Goal: Task Accomplishment & Management: Use online tool/utility

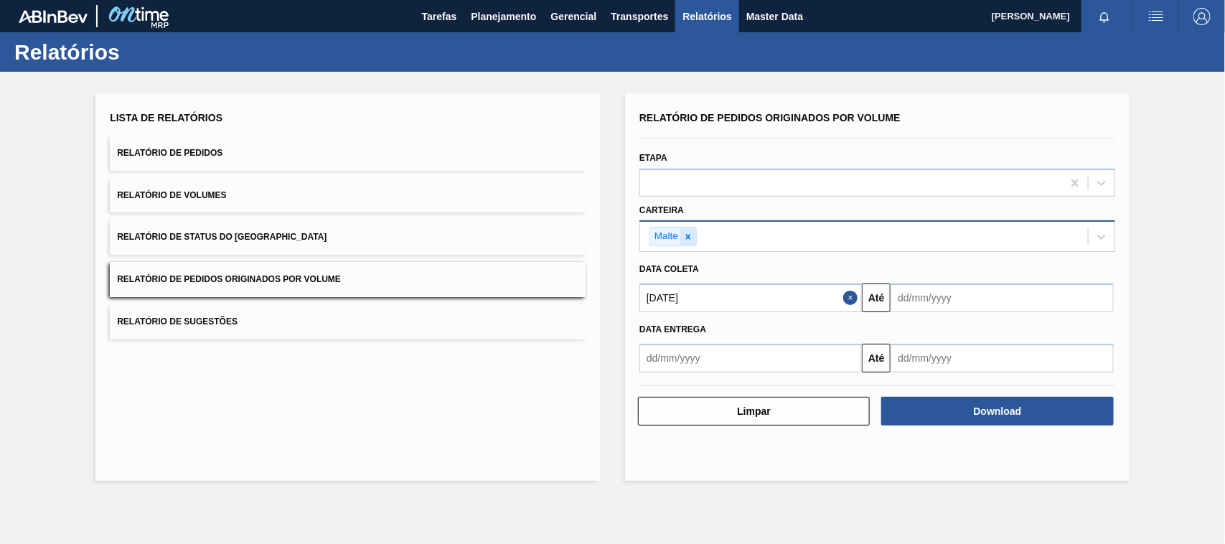
click at [690, 232] on icon at bounding box center [688, 237] width 10 height 10
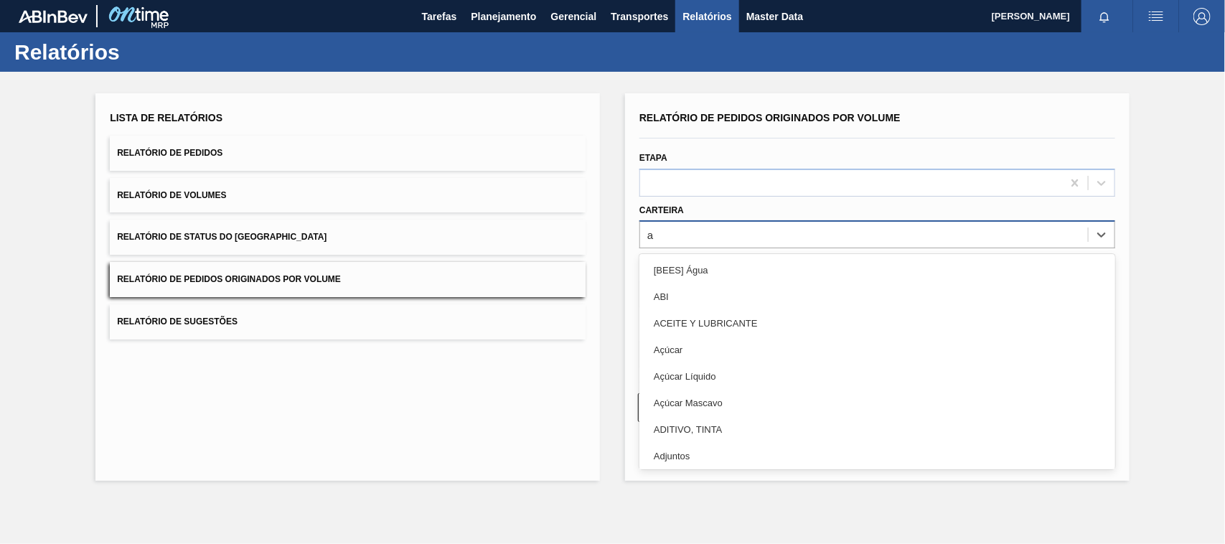
type input "ad"
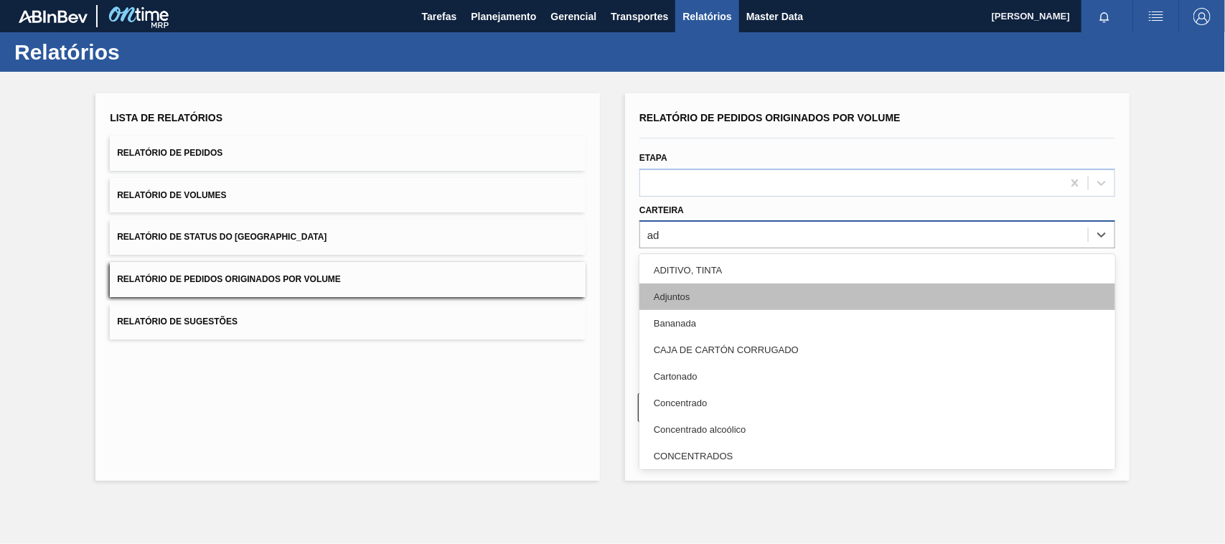
click at [675, 299] on div "Adjuntos" at bounding box center [877, 296] width 476 height 27
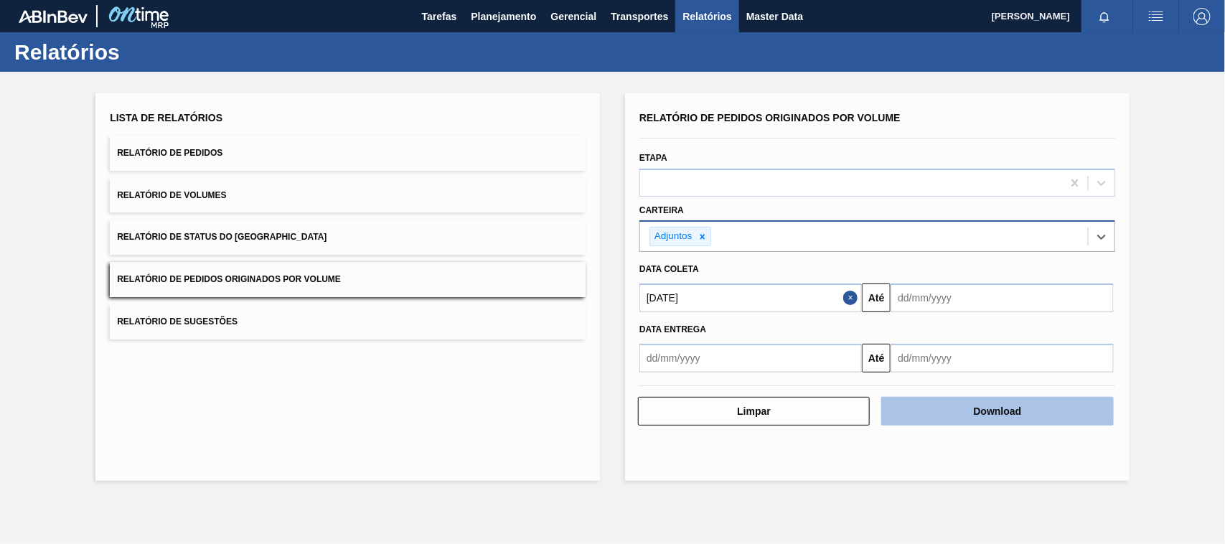
click at [945, 413] on button "Download" at bounding box center [997, 411] width 232 height 29
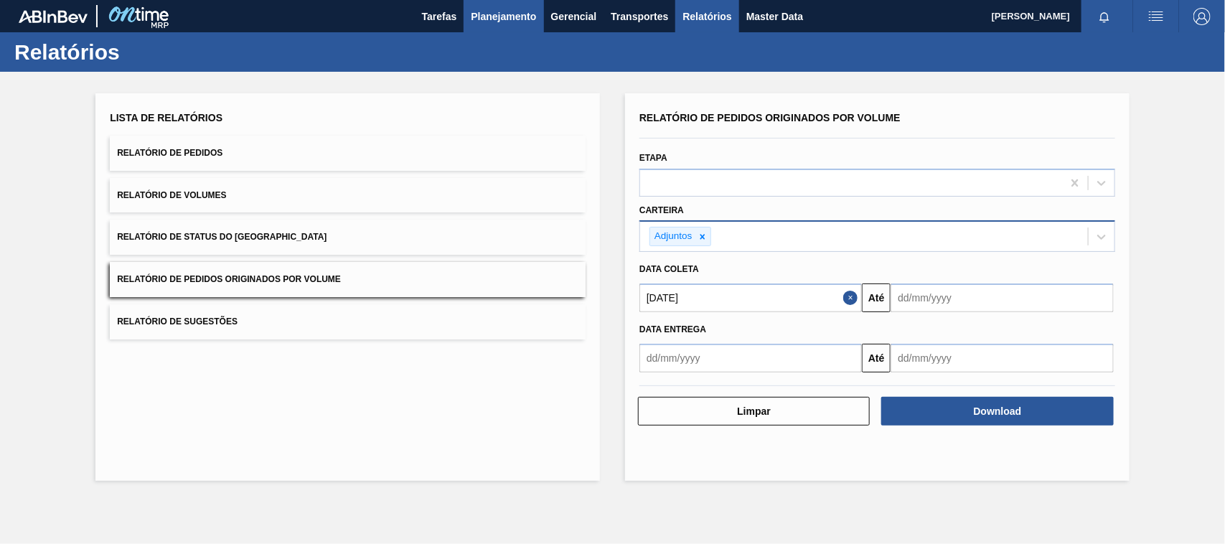
click at [522, 9] on span "Planejamento" at bounding box center [503, 16] width 65 height 17
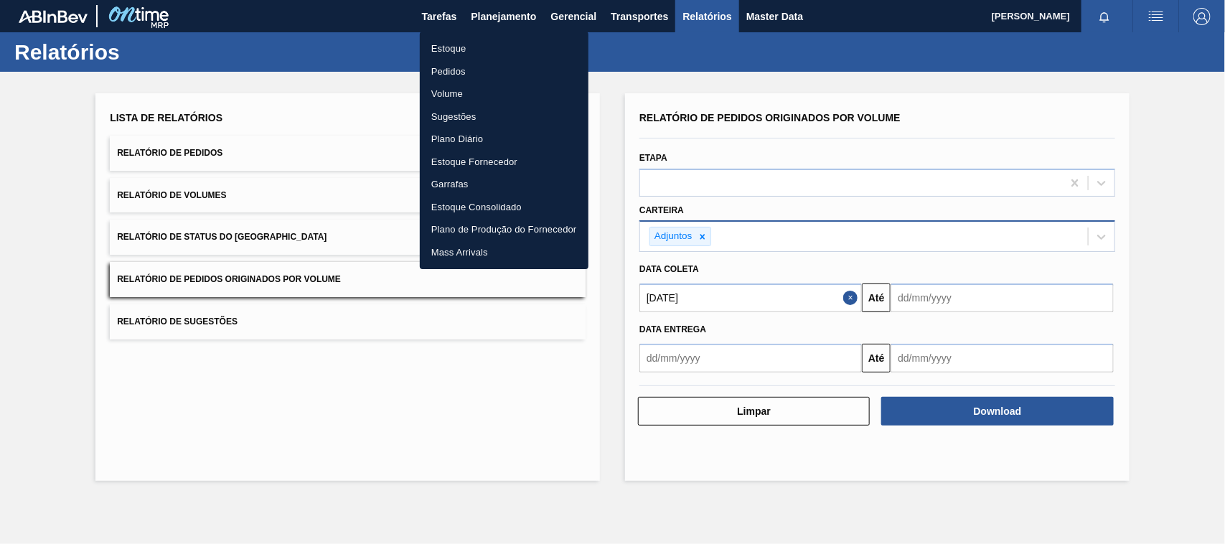
click at [453, 44] on li "Estoque" at bounding box center [504, 48] width 169 height 23
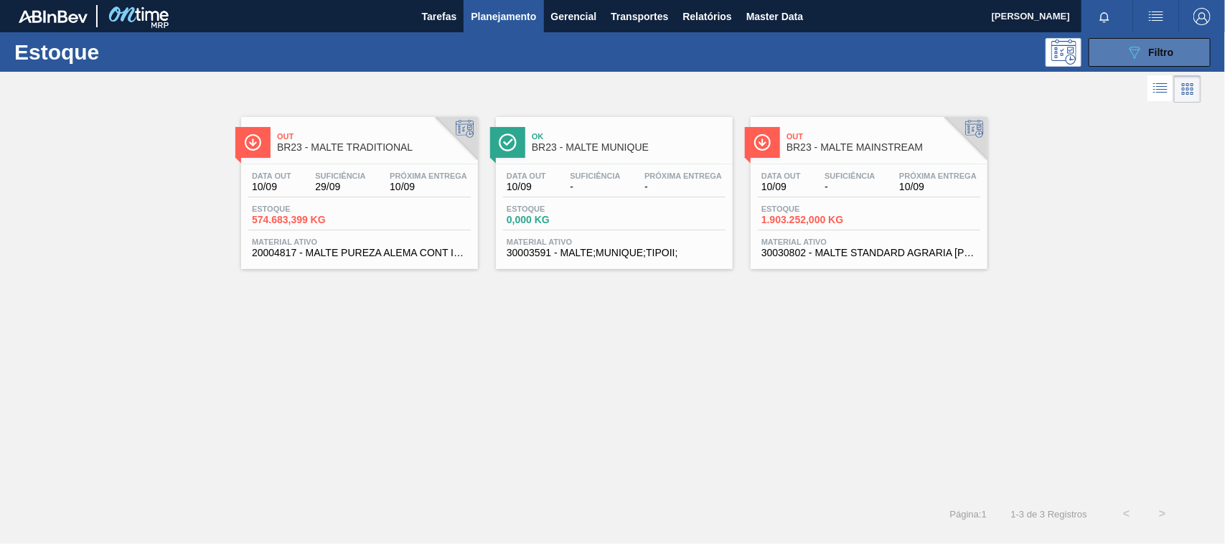
click at [1128, 49] on icon "089F7B8B-B2A5-4AFE-B5C0-19BA573D28AC" at bounding box center [1134, 52] width 17 height 17
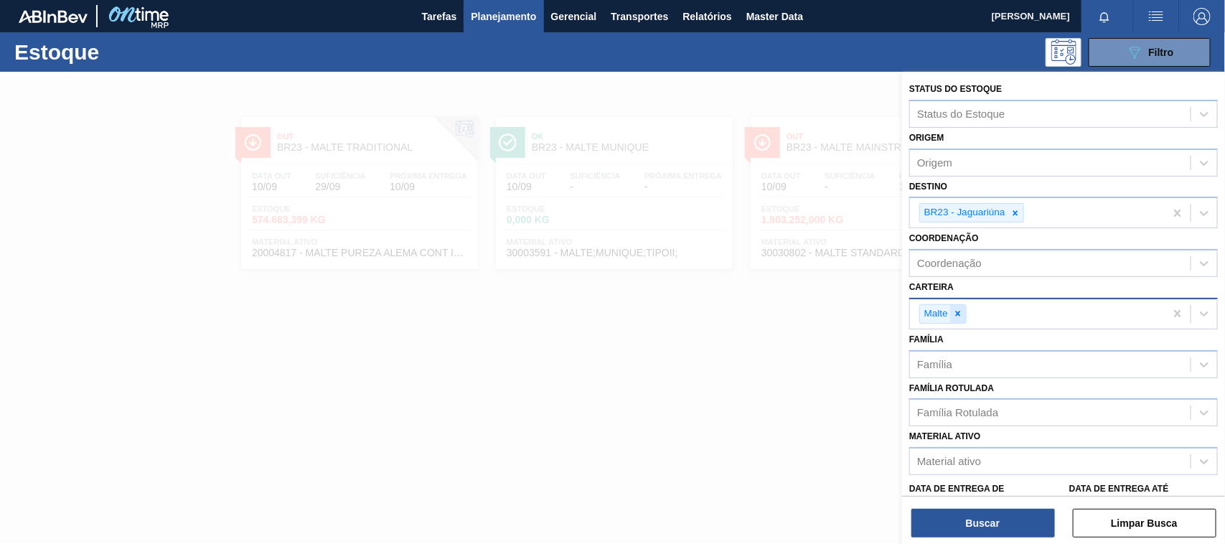
click at [957, 311] on icon at bounding box center [958, 313] width 5 height 5
type input "ad"
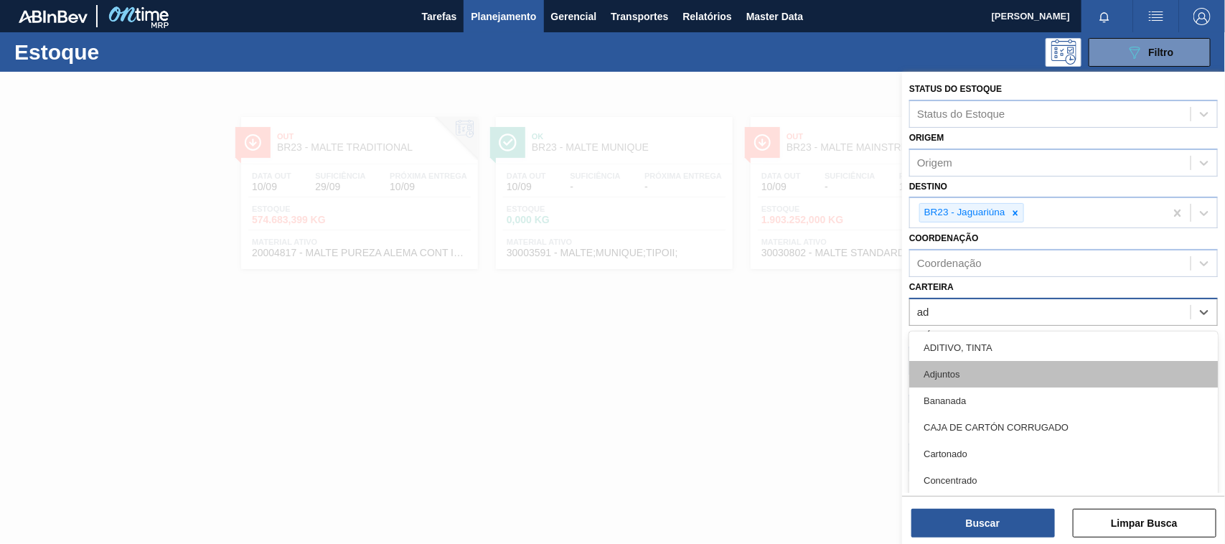
click at [951, 377] on div "Adjuntos" at bounding box center [1063, 374] width 309 height 27
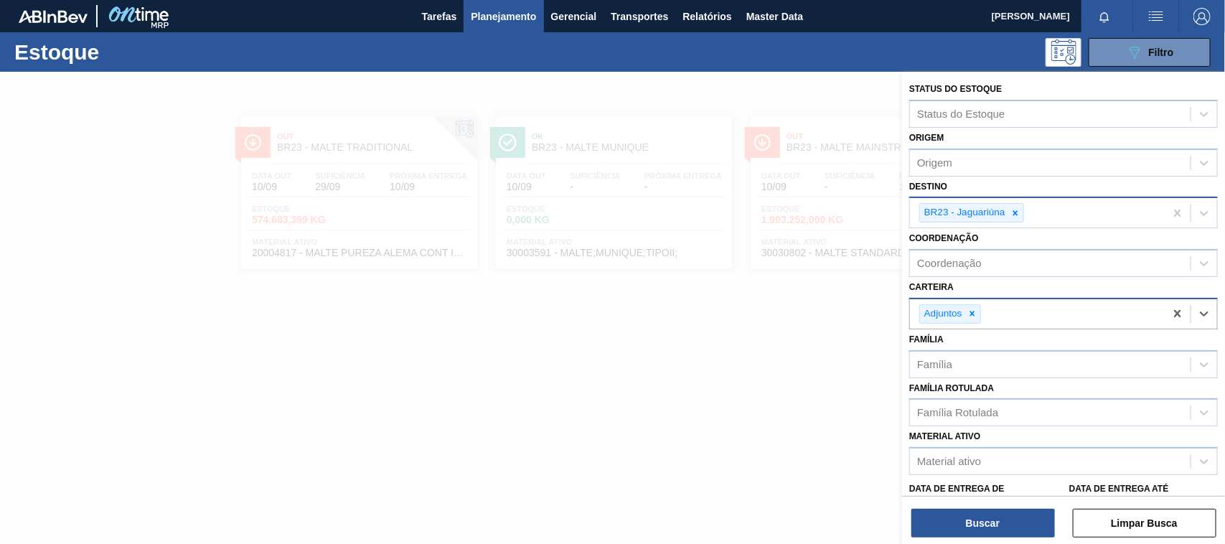
click at [1020, 210] on icon at bounding box center [1016, 213] width 10 height 10
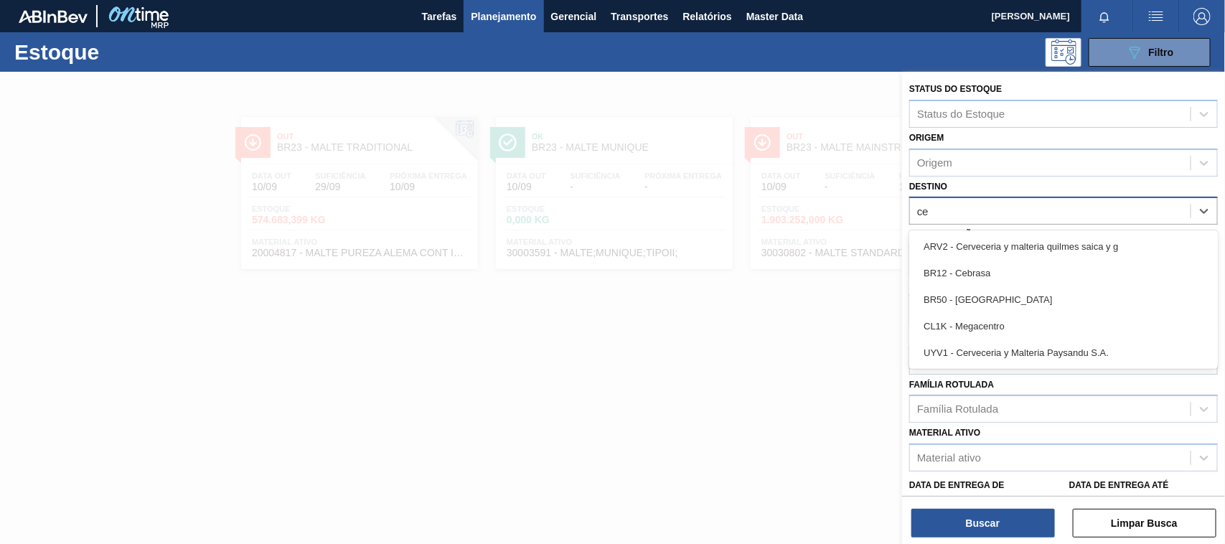
type input "ceb"
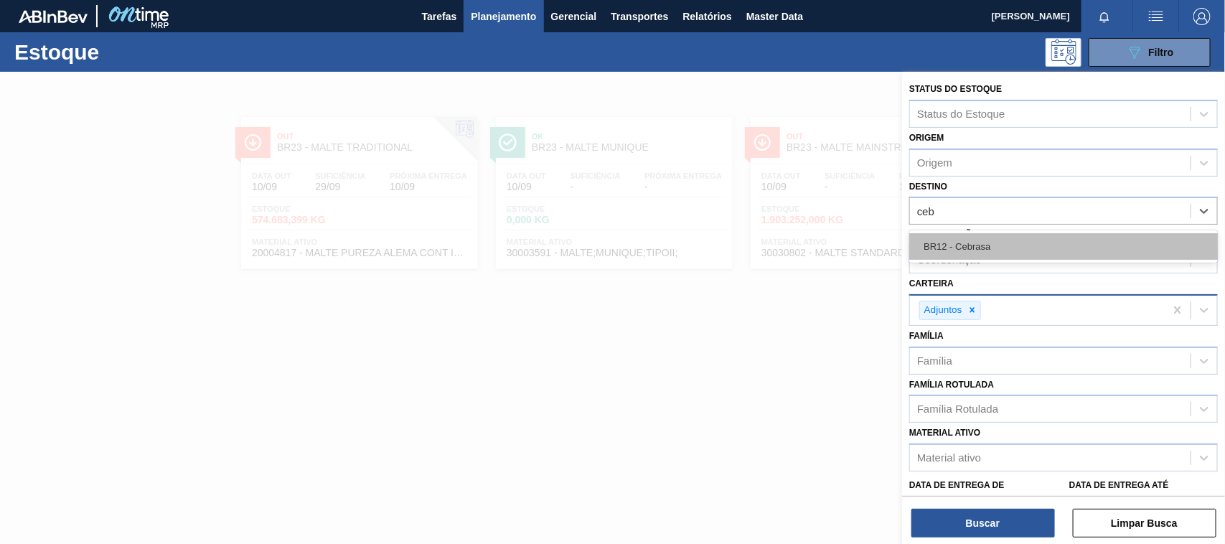
click at [969, 249] on div "BR12 - Cebrasa" at bounding box center [1063, 246] width 309 height 27
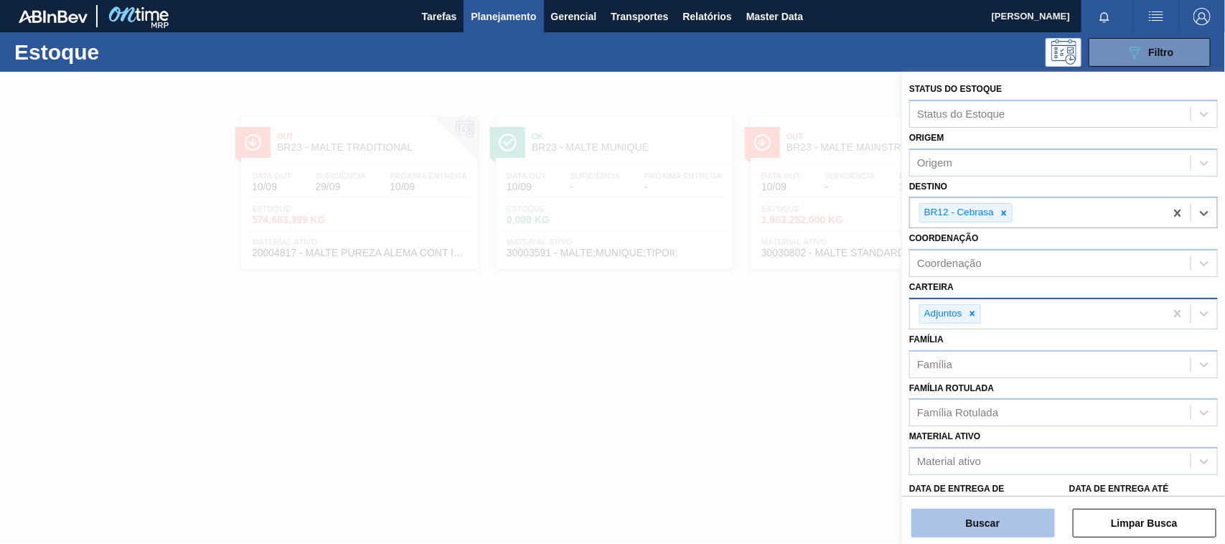
click at [980, 528] on button "Buscar" at bounding box center [983, 523] width 144 height 29
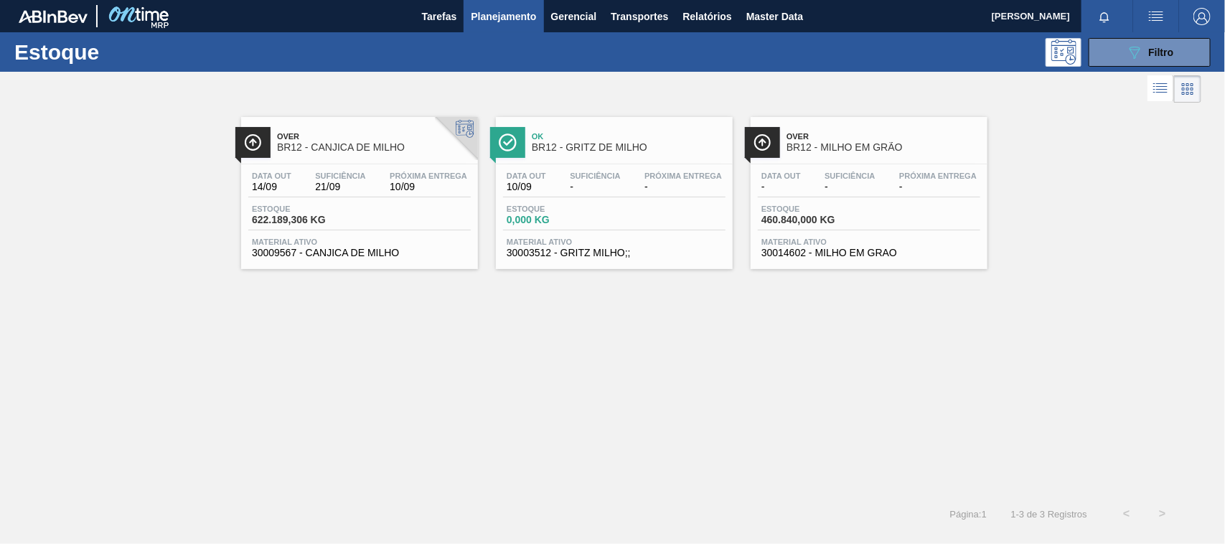
click at [378, 158] on div "Over BR12 - CANJICA DE MILHO" at bounding box center [374, 142] width 194 height 32
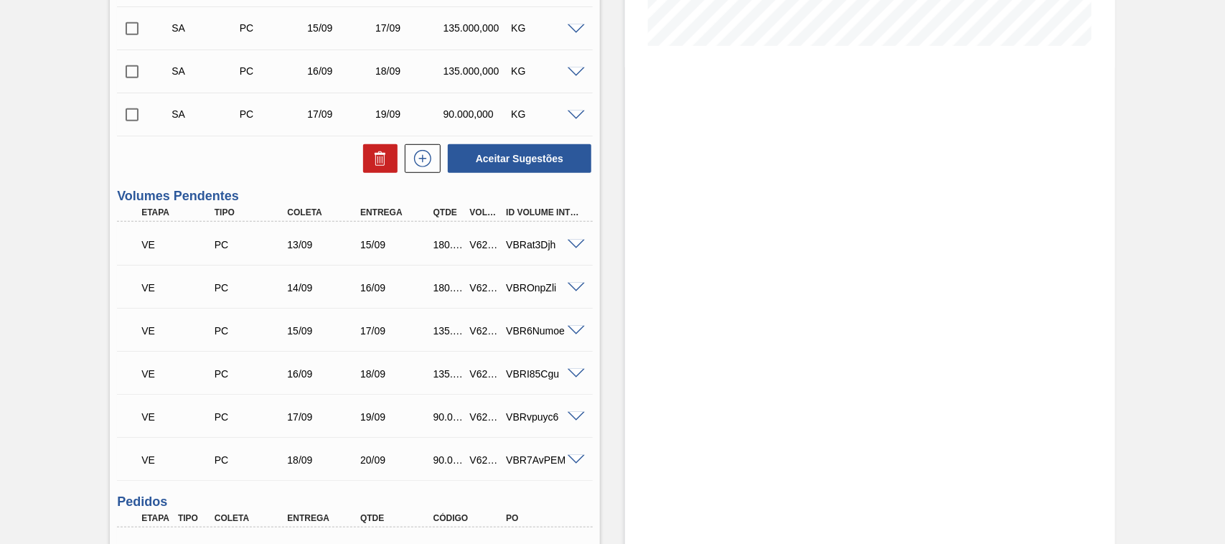
scroll to position [449, 0]
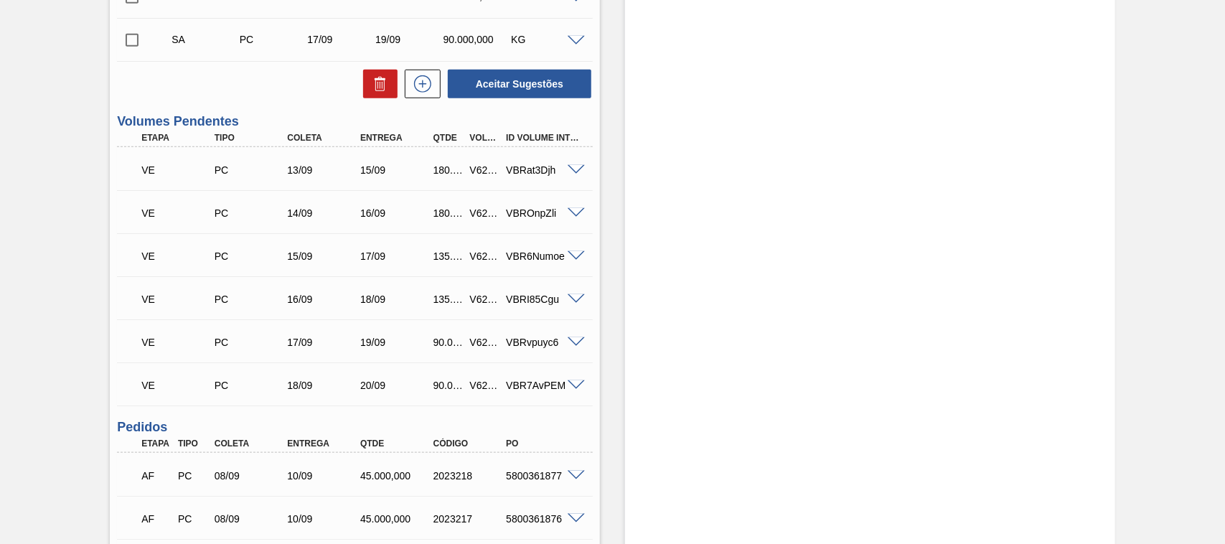
click at [578, 173] on span at bounding box center [576, 170] width 17 height 11
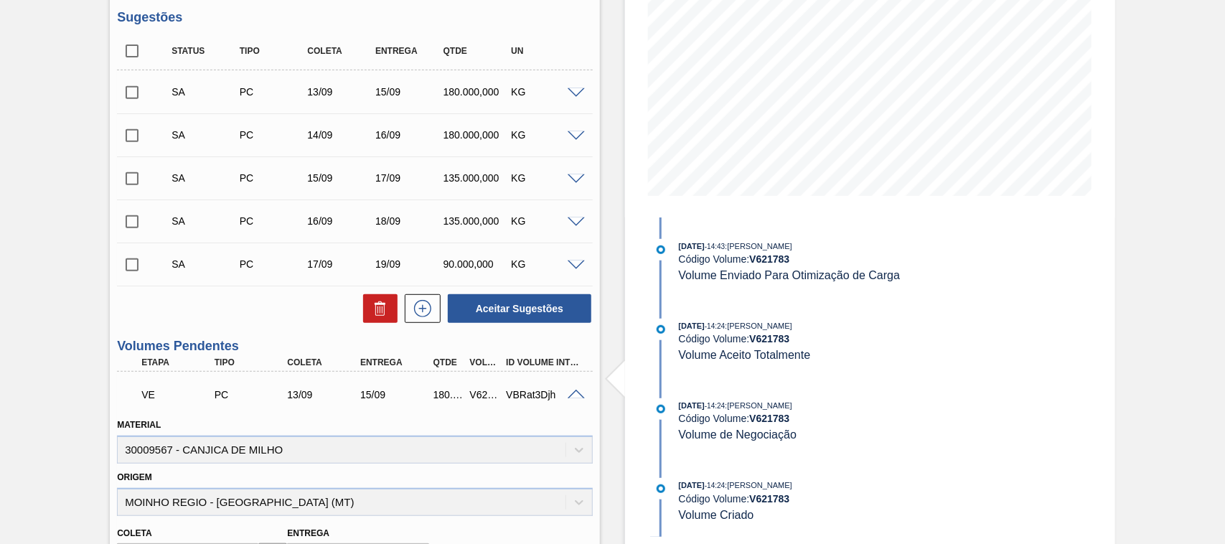
scroll to position [299, 0]
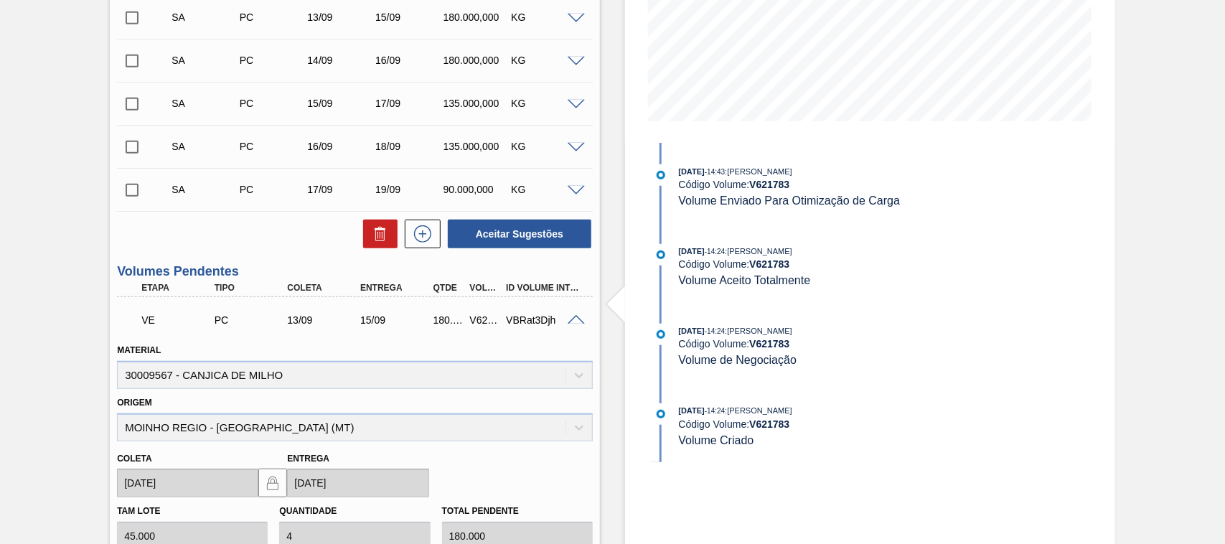
click at [569, 320] on span at bounding box center [576, 320] width 17 height 11
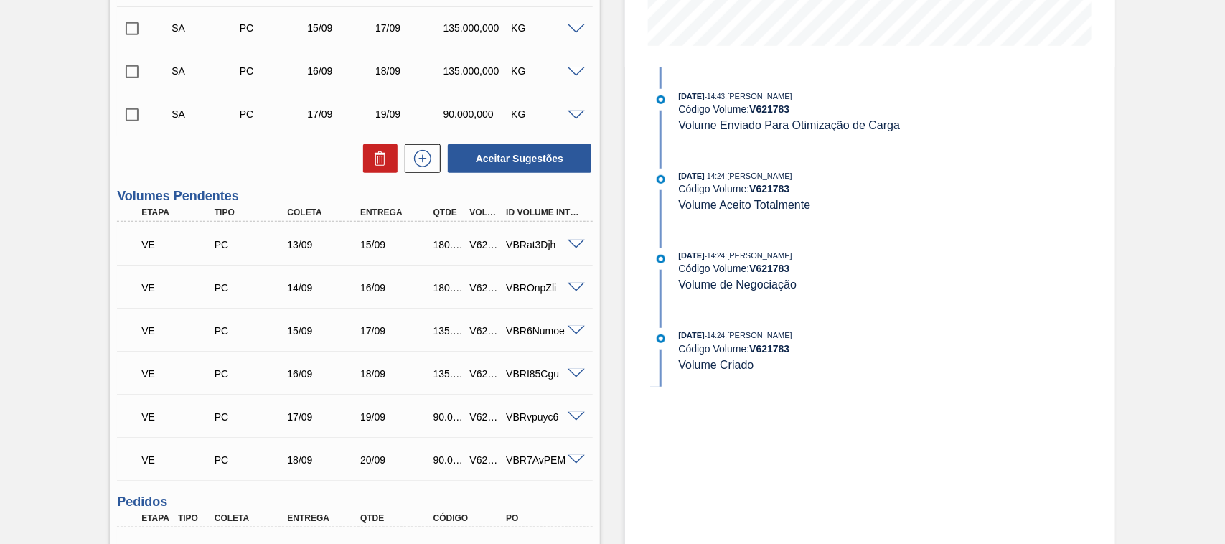
scroll to position [0, 0]
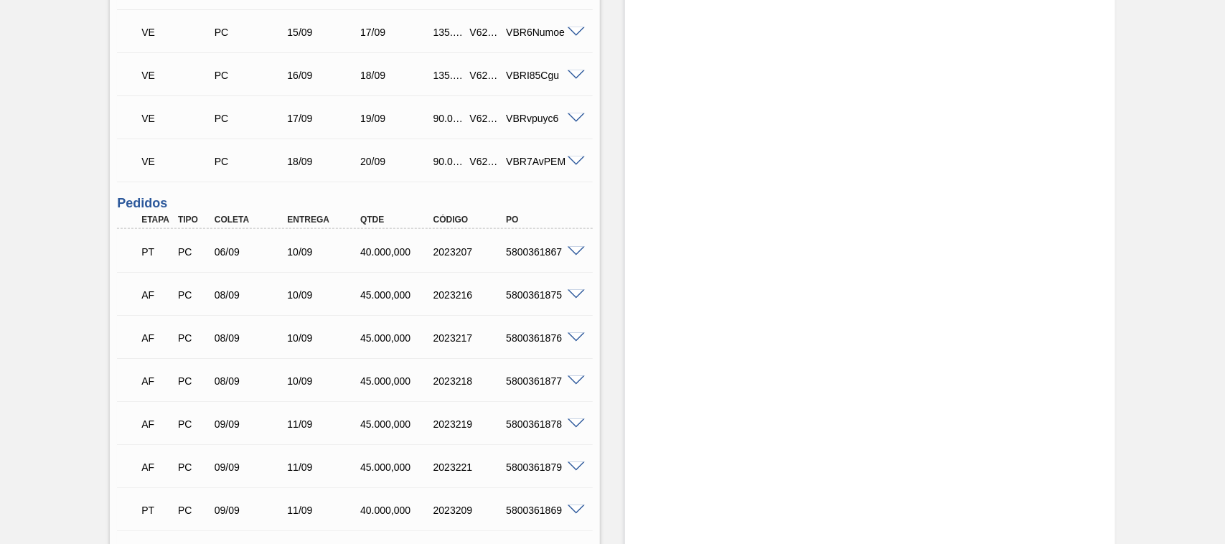
scroll to position [522, 0]
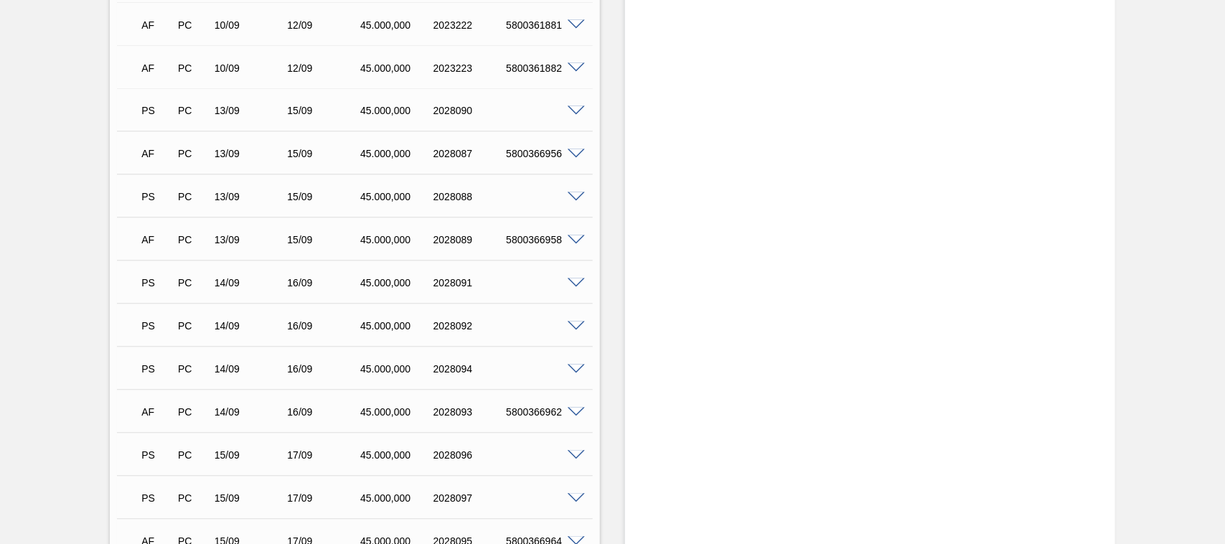
scroll to position [1559, 0]
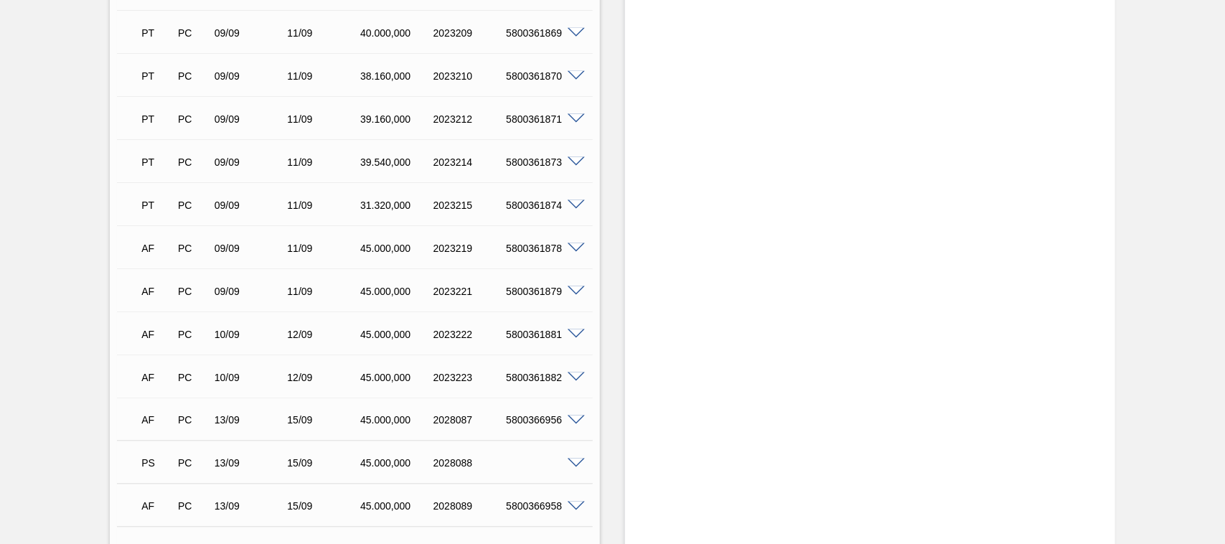
scroll to position [886, 0]
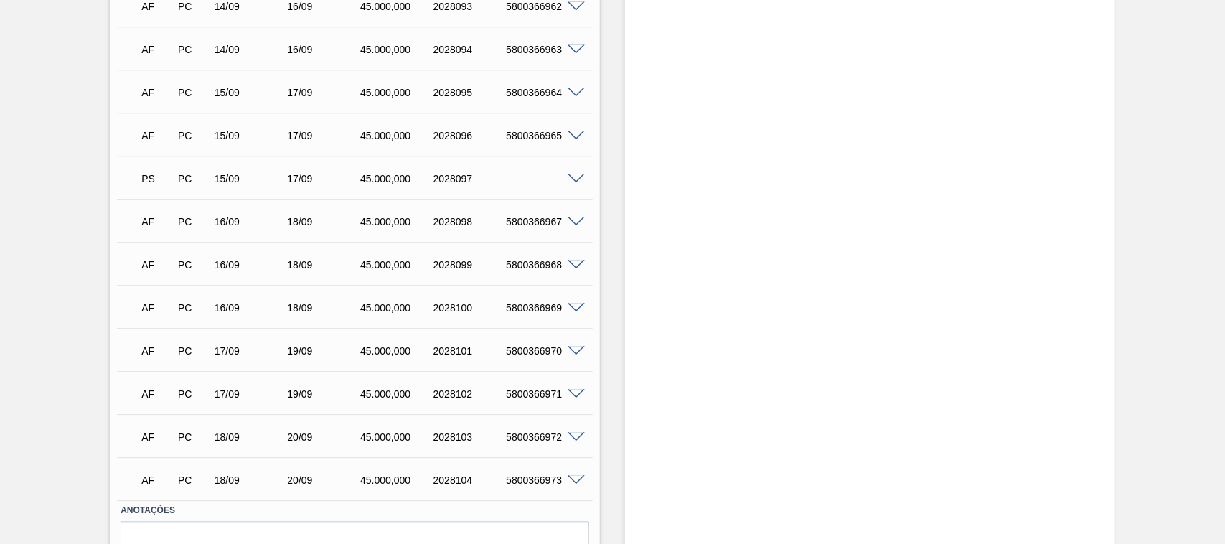
scroll to position [1559, 0]
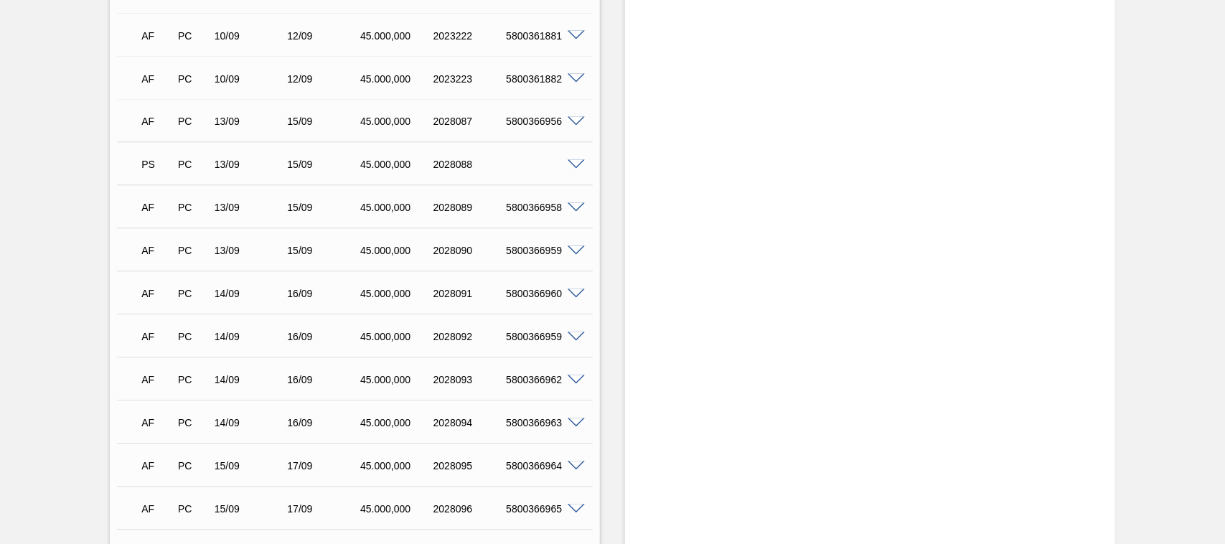
scroll to position [1185, 0]
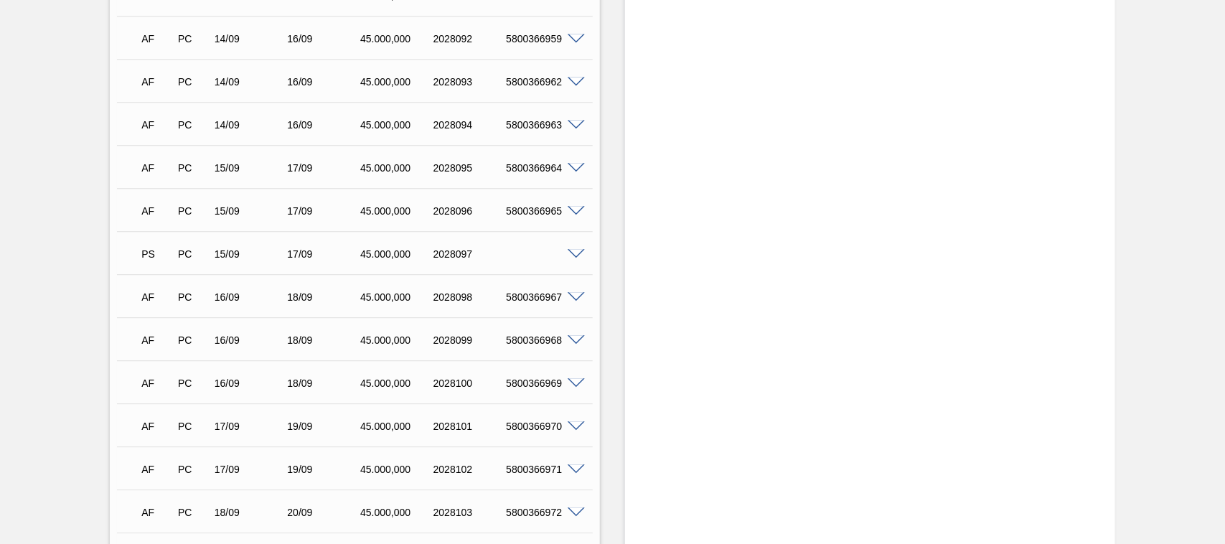
scroll to position [1185, 0]
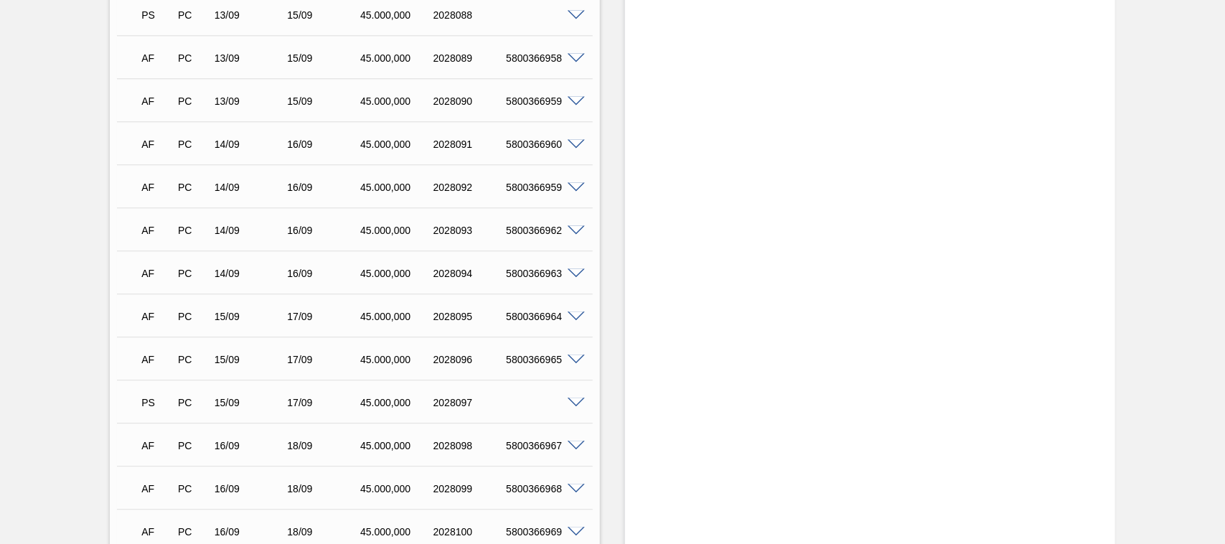
scroll to position [1185, 0]
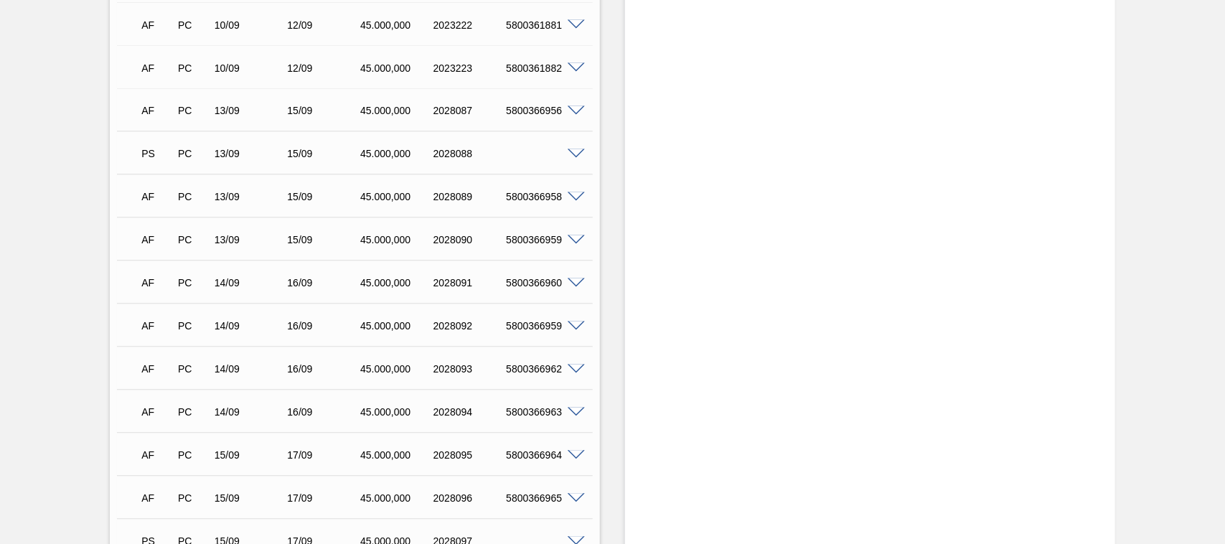
scroll to position [1196, 0]
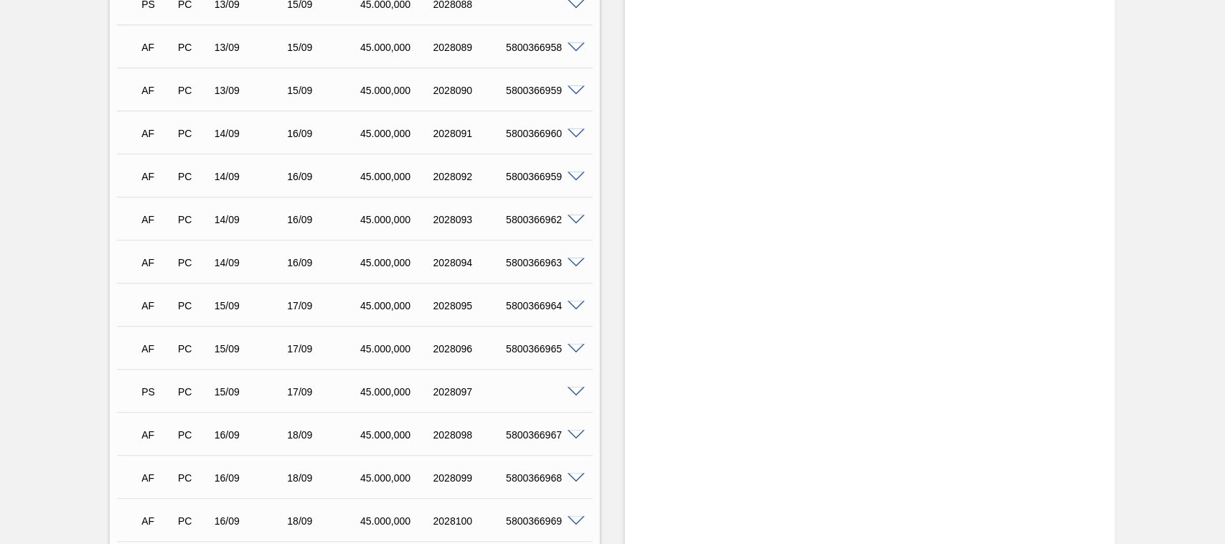
scroll to position [1196, 0]
